Goal: Task Accomplishment & Management: Use online tool/utility

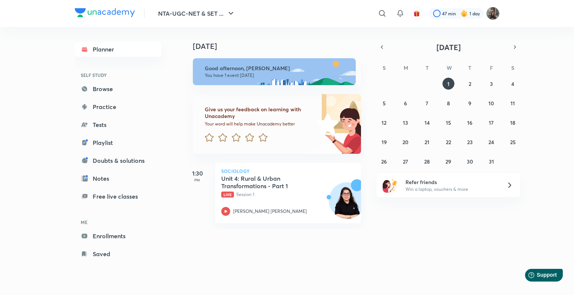
click at [495, 13] on img at bounding box center [493, 13] width 13 height 13
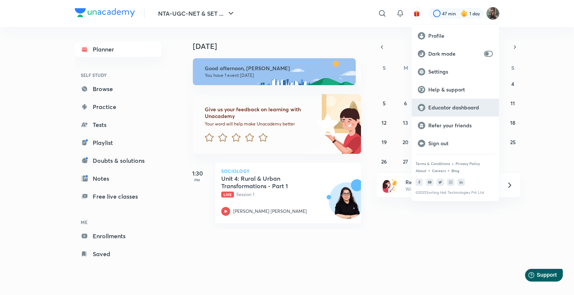
click at [472, 104] on p "Educator dashboard" at bounding box center [461, 107] width 65 height 7
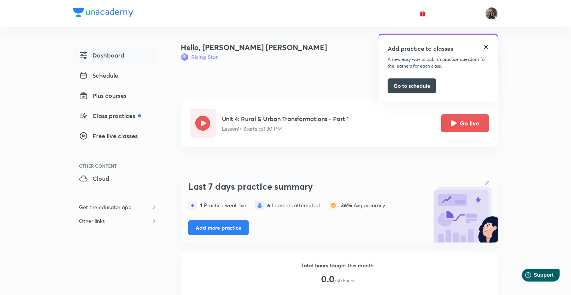
click at [486, 46] on img at bounding box center [486, 47] width 6 height 6
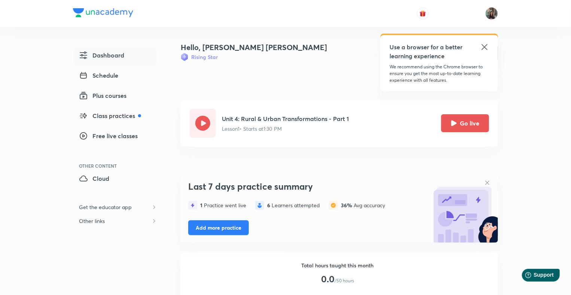
click at [482, 49] on icon at bounding box center [484, 47] width 6 height 6
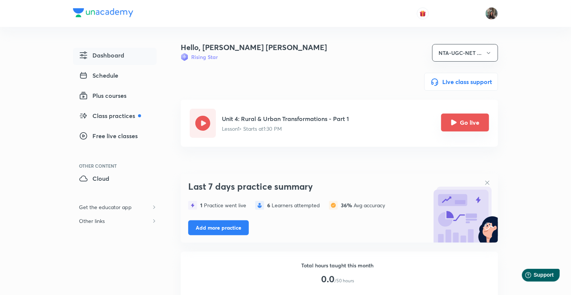
click at [473, 123] on button "Go live" at bounding box center [465, 123] width 48 height 18
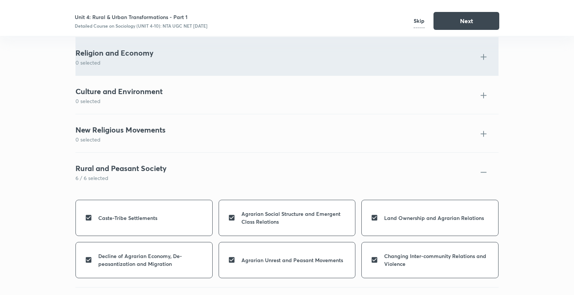
scroll to position [2657, 0]
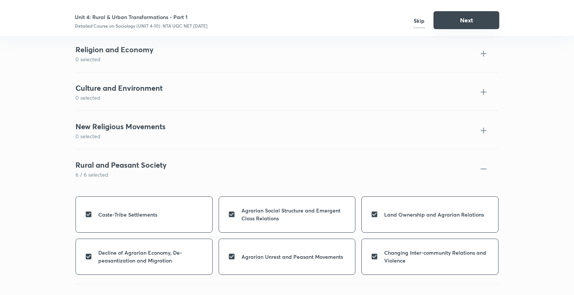
click at [470, 17] on button "Next" at bounding box center [467, 20] width 66 height 18
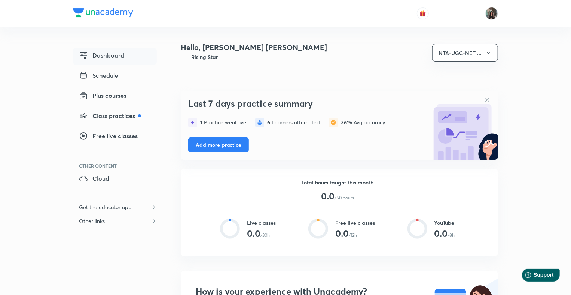
click at [314, 89] on div at bounding box center [336, 88] width 323 height 12
click at [127, 72] on link "Schedule" at bounding box center [115, 76] width 84 height 17
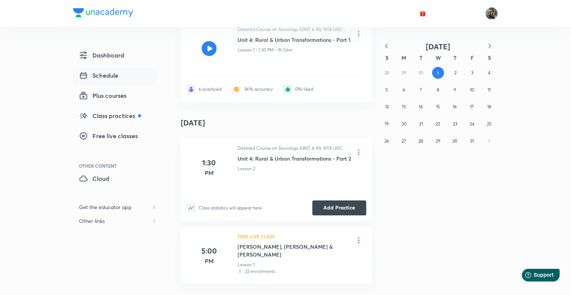
scroll to position [59, 0]
click at [341, 209] on button "Add Practice" at bounding box center [339, 206] width 54 height 15
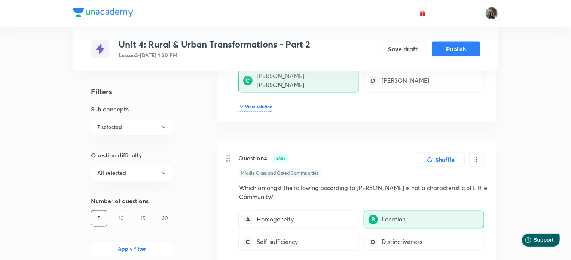
scroll to position [779, 0]
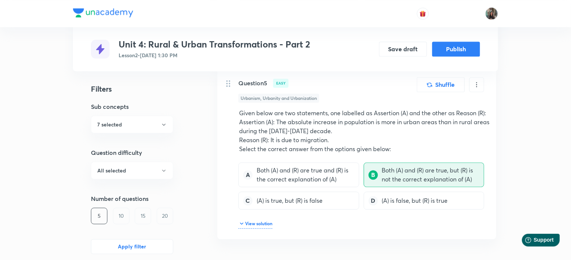
click at [170, 209] on div "20" at bounding box center [165, 216] width 16 height 16
click at [152, 238] on button "Apply filter" at bounding box center [132, 245] width 82 height 15
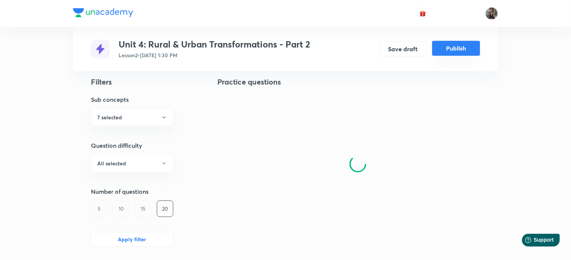
scroll to position [67, 0]
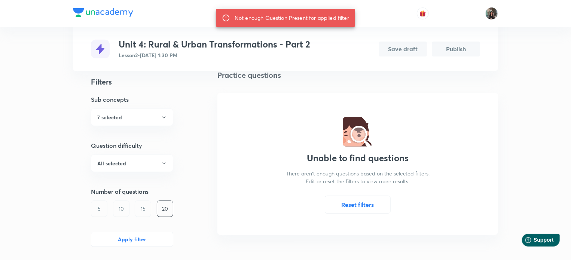
click at [142, 215] on div "15" at bounding box center [143, 208] width 16 height 16
click at [146, 244] on button "Apply filter" at bounding box center [132, 238] width 82 height 15
